Goal: Browse casually: Explore the website without a specific task or goal

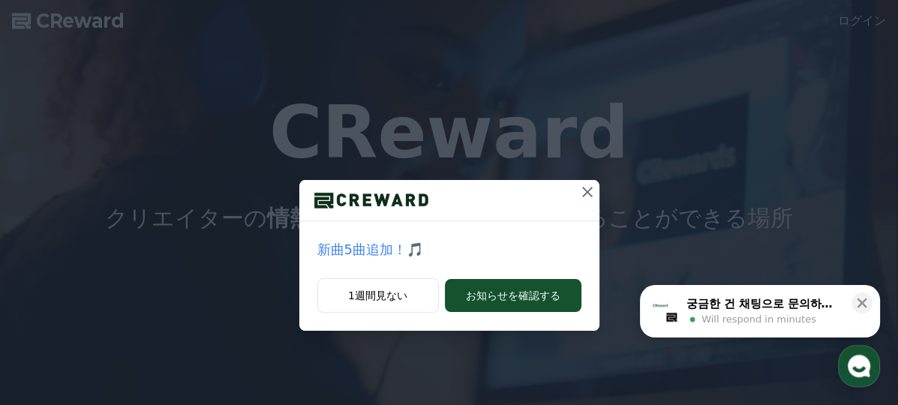
click at [591, 193] on icon at bounding box center [588, 192] width 18 height 18
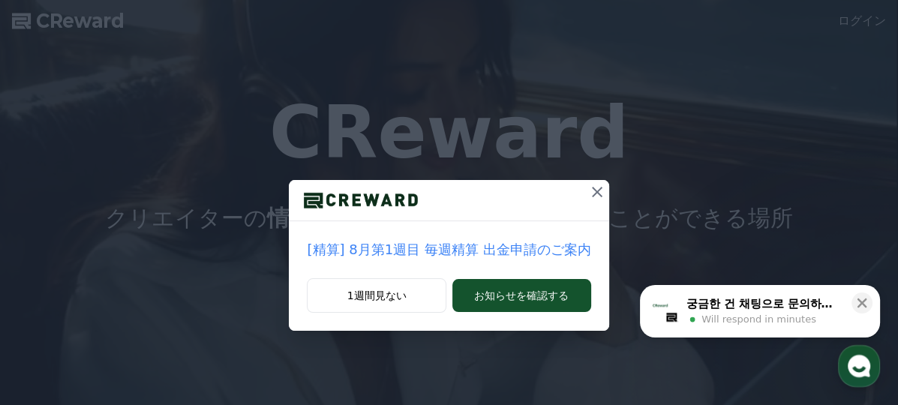
click at [600, 182] on button at bounding box center [597, 192] width 24 height 24
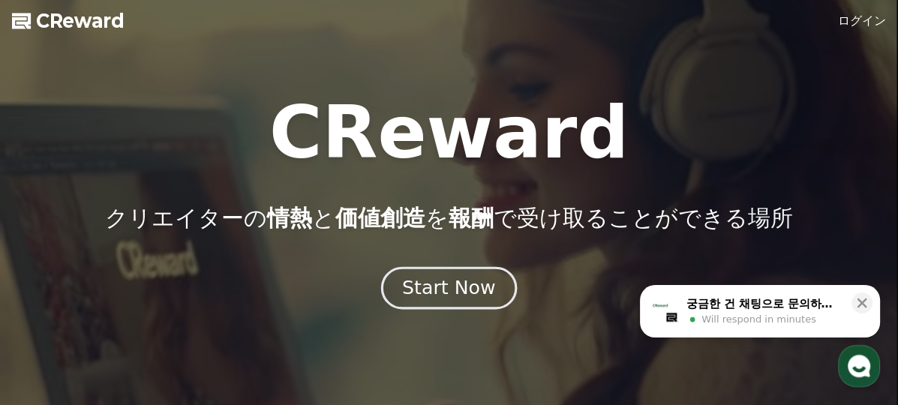
click at [469, 283] on div "Start Now" at bounding box center [448, 288] width 93 height 26
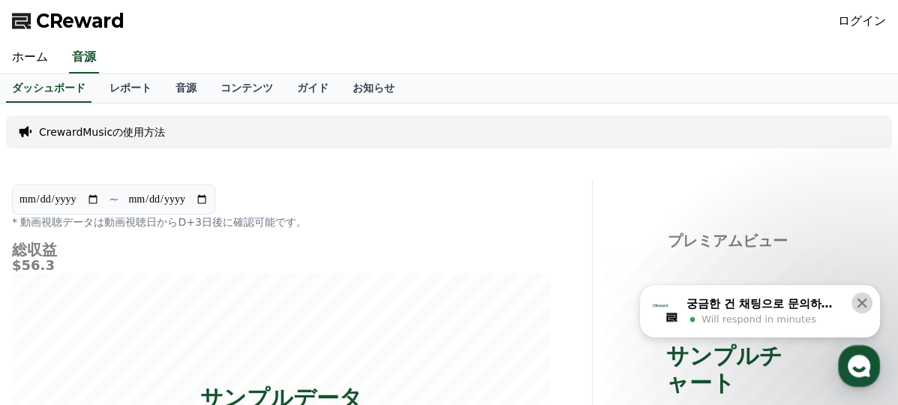
click at [864, 309] on icon at bounding box center [862, 303] width 15 height 15
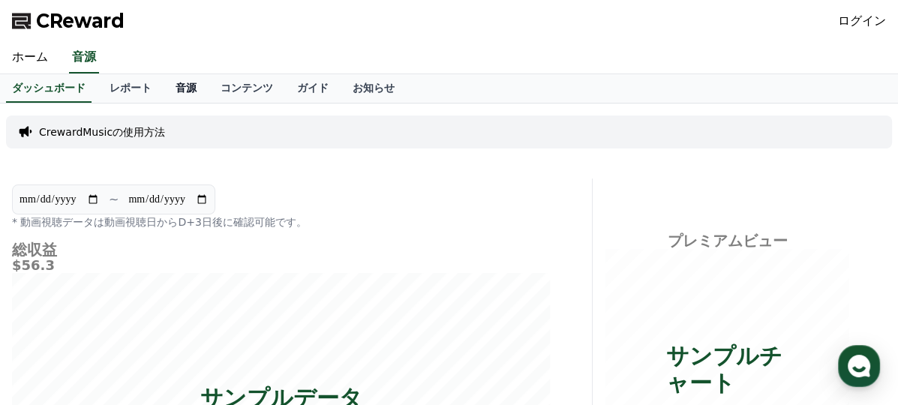
click at [164, 85] on link "音源" at bounding box center [186, 88] width 45 height 29
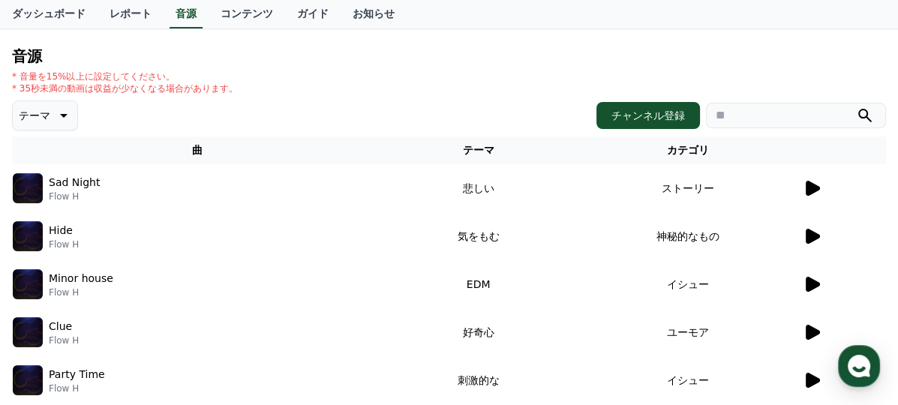
scroll to position [150, 0]
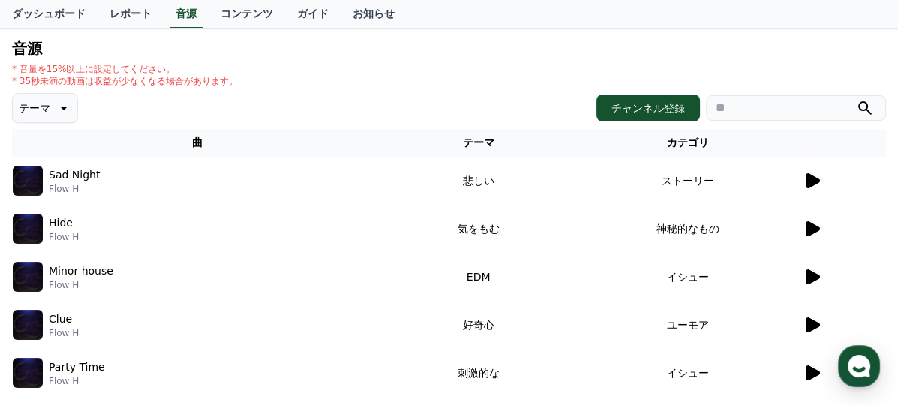
click at [835, 191] on td at bounding box center [844, 181] width 84 height 48
click at [815, 186] on icon at bounding box center [812, 181] width 18 height 18
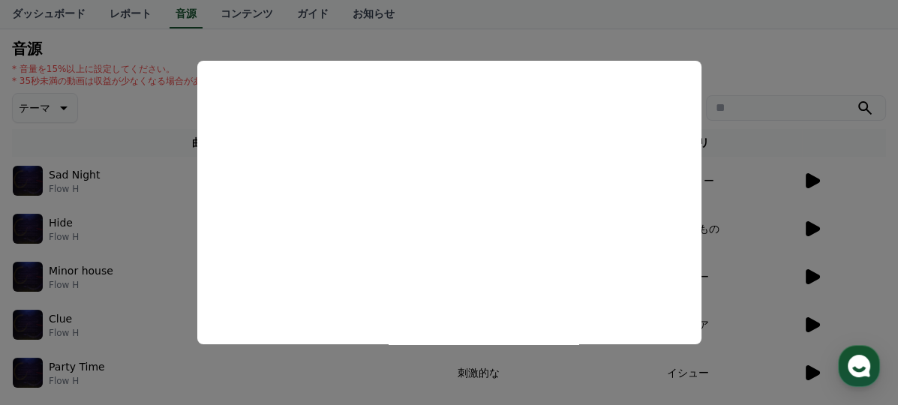
click at [128, 253] on button "close modal" at bounding box center [449, 202] width 898 height 405
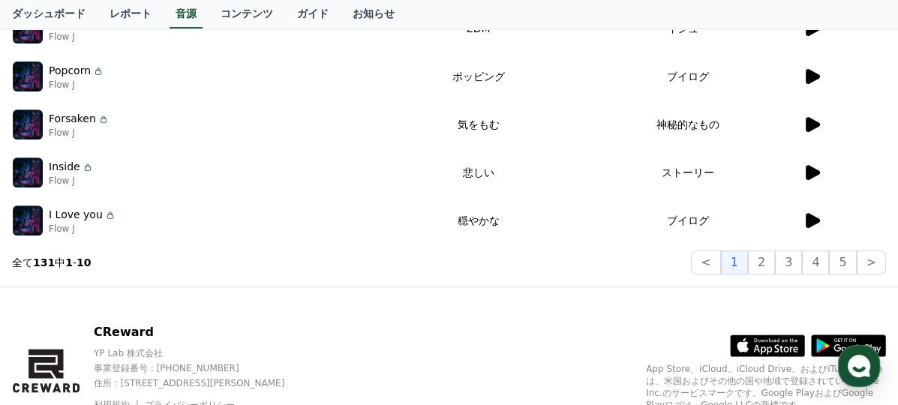
scroll to position [609, 0]
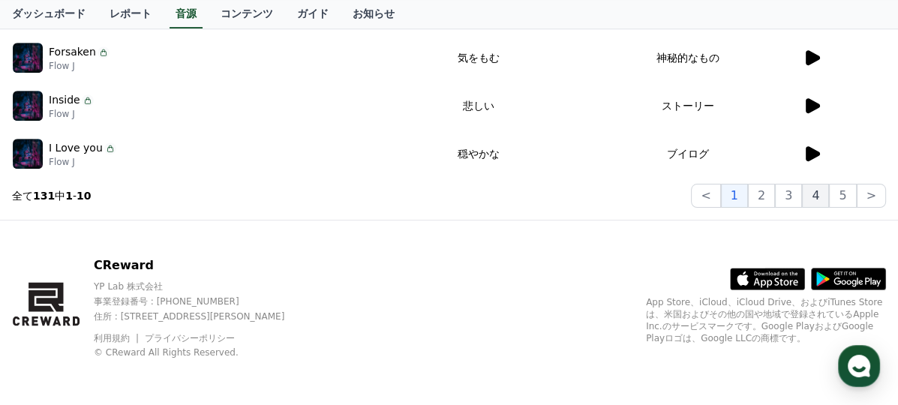
click at [810, 191] on button "4" at bounding box center [815, 196] width 27 height 24
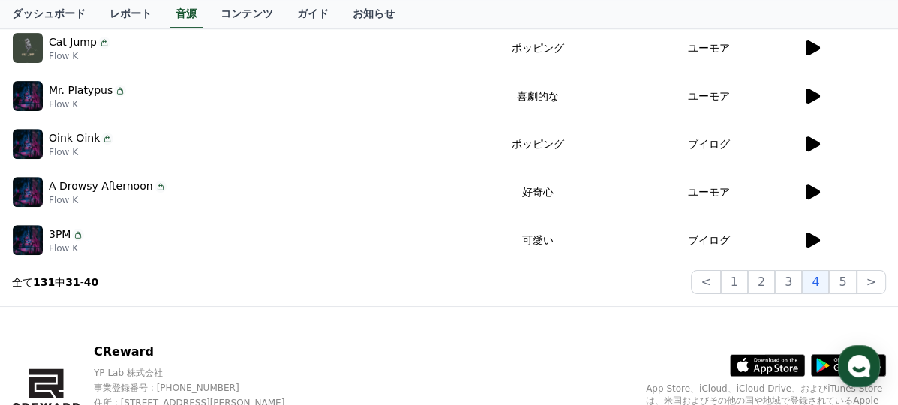
scroll to position [459, 0]
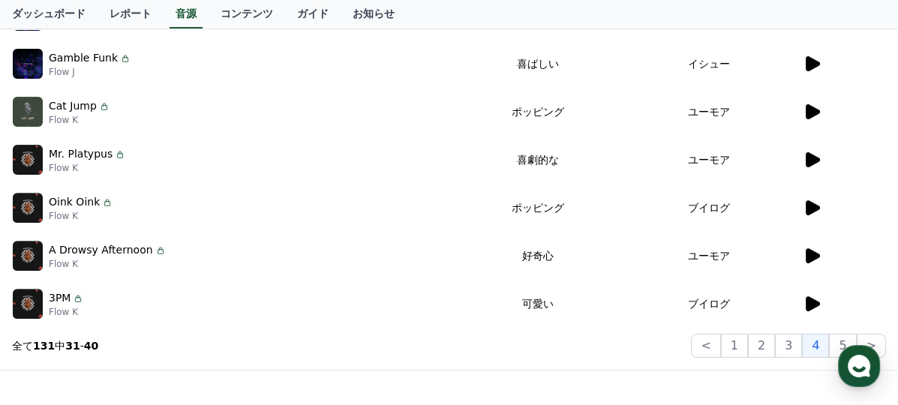
click at [807, 302] on icon at bounding box center [813, 303] width 14 height 15
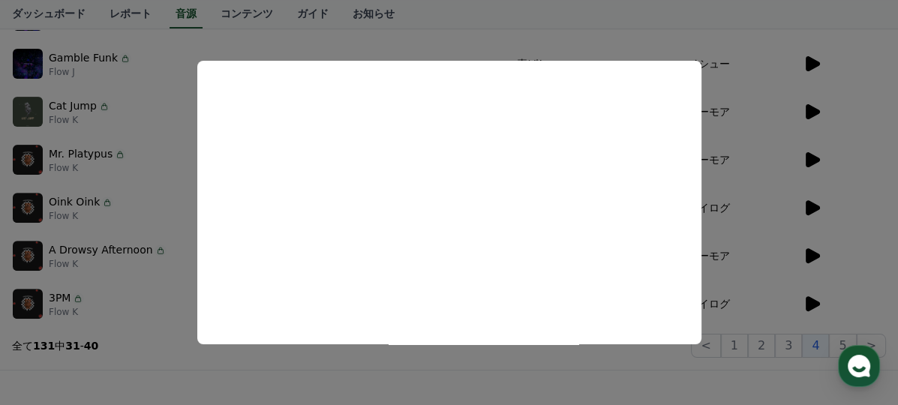
click at [845, 185] on button "close modal" at bounding box center [449, 202] width 898 height 405
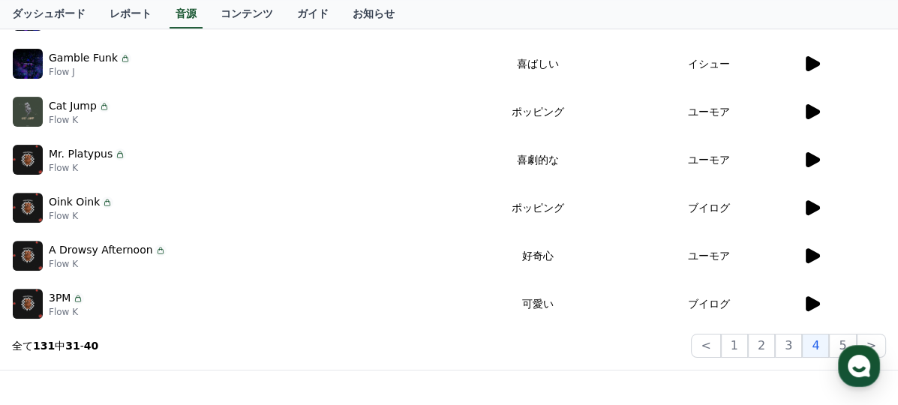
click at [808, 119] on icon at bounding box center [812, 112] width 18 height 18
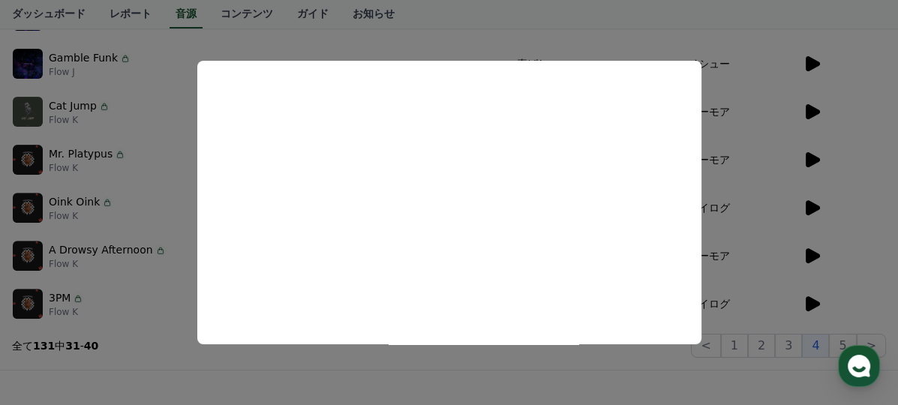
click at [859, 38] on button "close modal" at bounding box center [449, 202] width 898 height 405
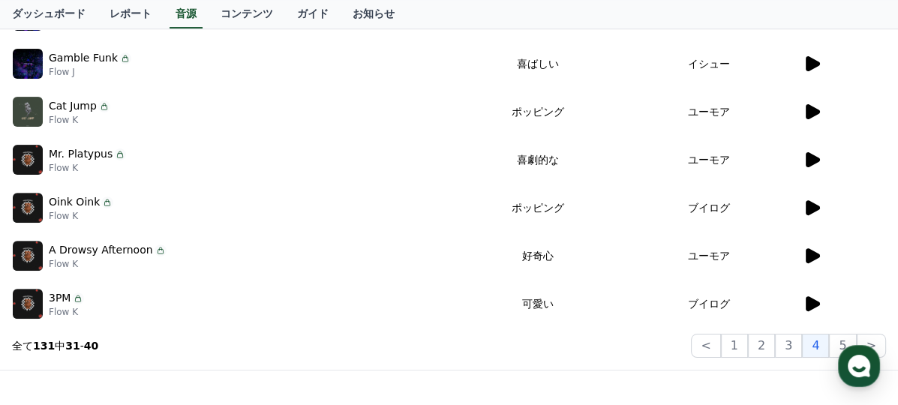
click at [801, 52] on td "イシュー" at bounding box center [709, 64] width 186 height 48
click at [804, 55] on icon at bounding box center [812, 64] width 18 height 18
